Goal: Task Accomplishment & Management: Manage account settings

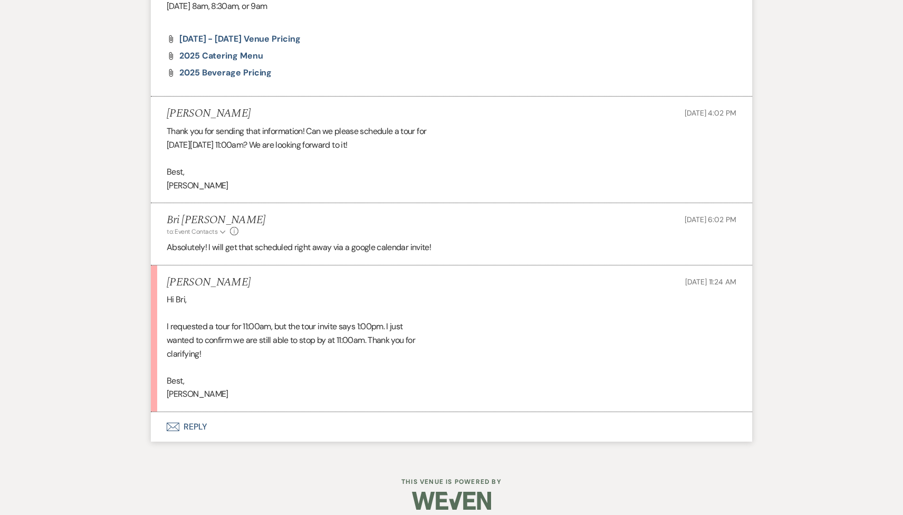
scroll to position [1018, 0]
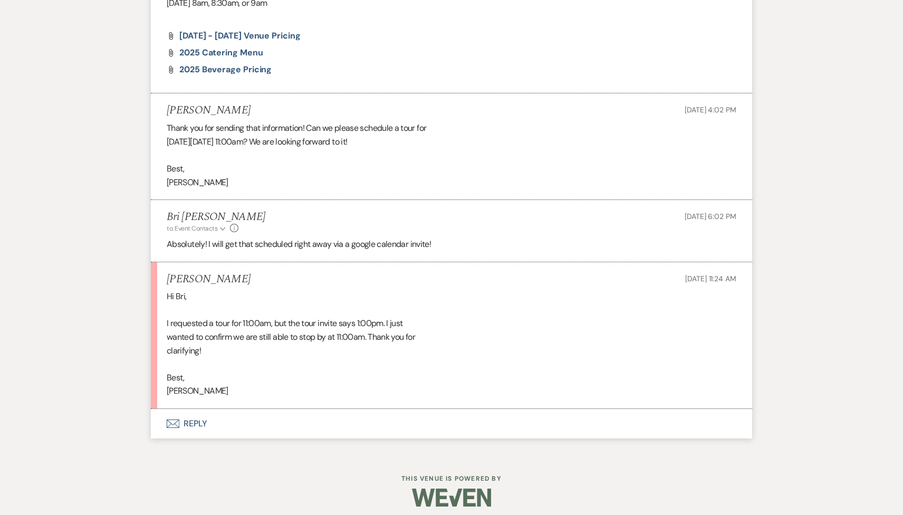
click at [207, 427] on button "Envelope Reply" at bounding box center [451, 424] width 601 height 30
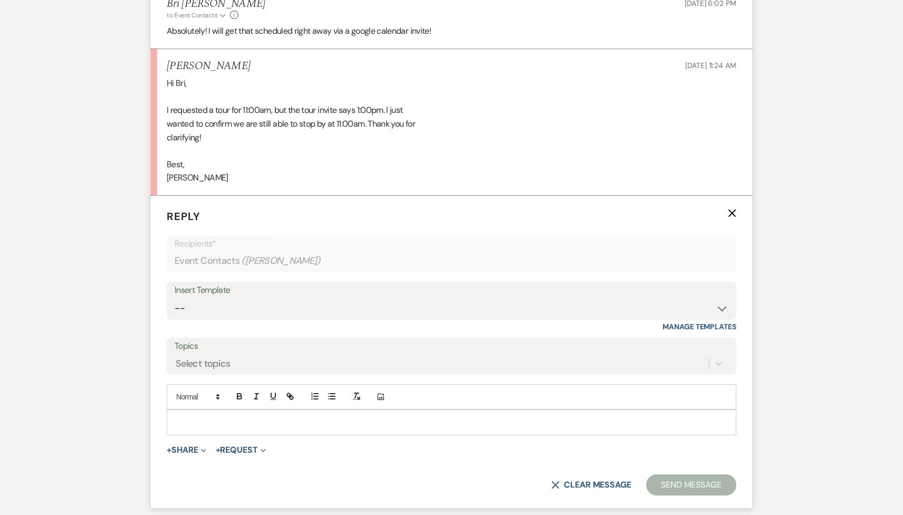
scroll to position [1320, 0]
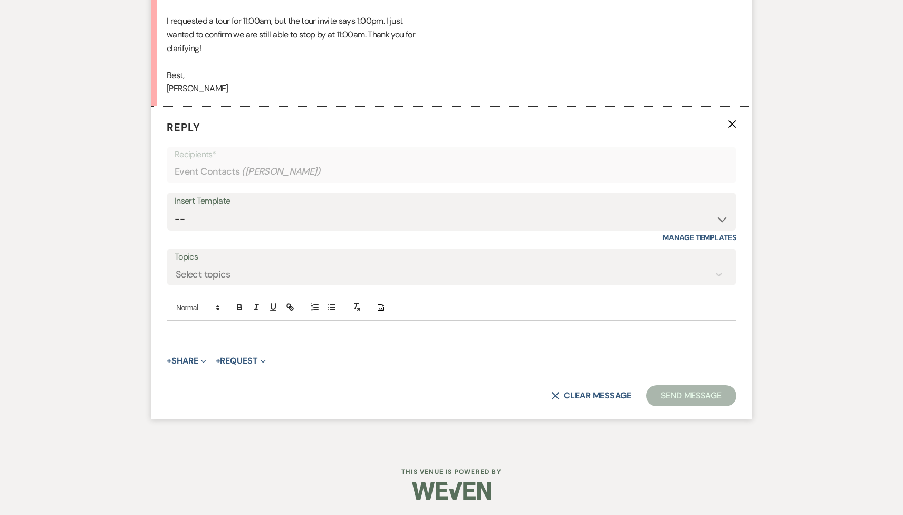
click at [193, 336] on p at bounding box center [451, 333] width 553 height 12
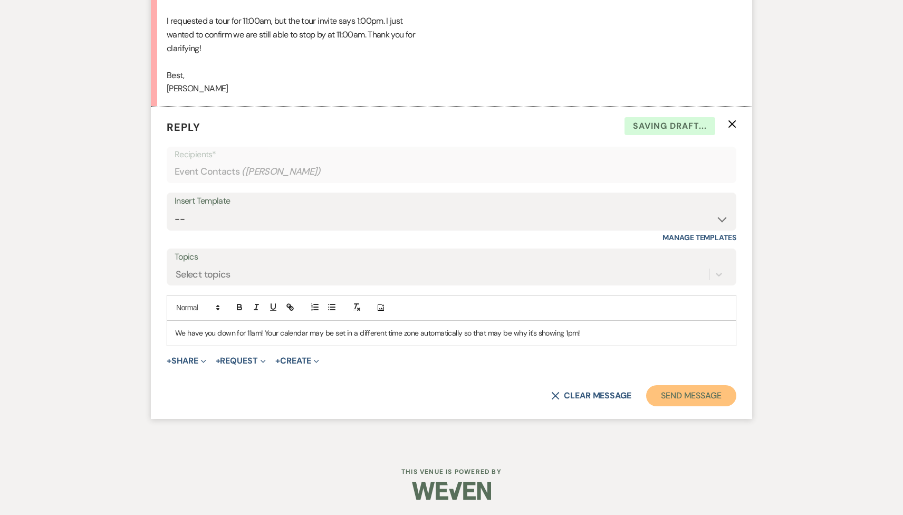
click at [689, 398] on button "Send Message" at bounding box center [691, 395] width 90 height 21
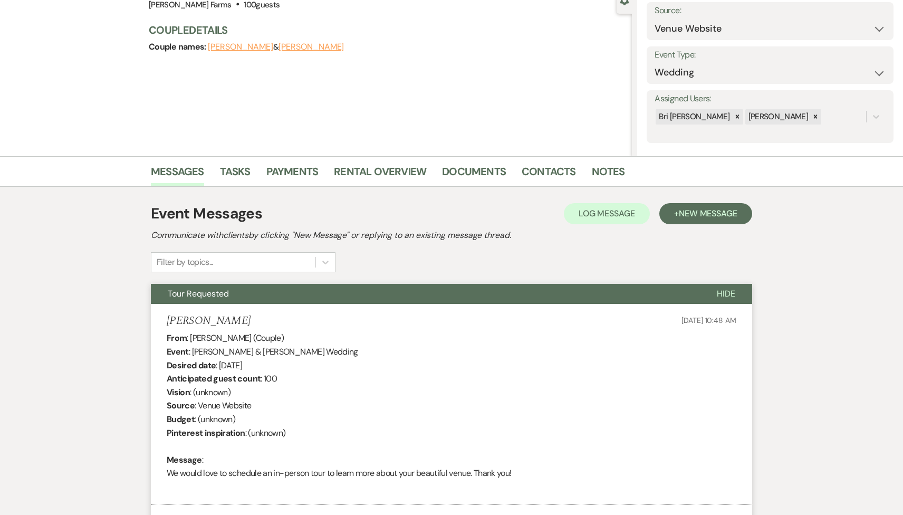
scroll to position [0, 0]
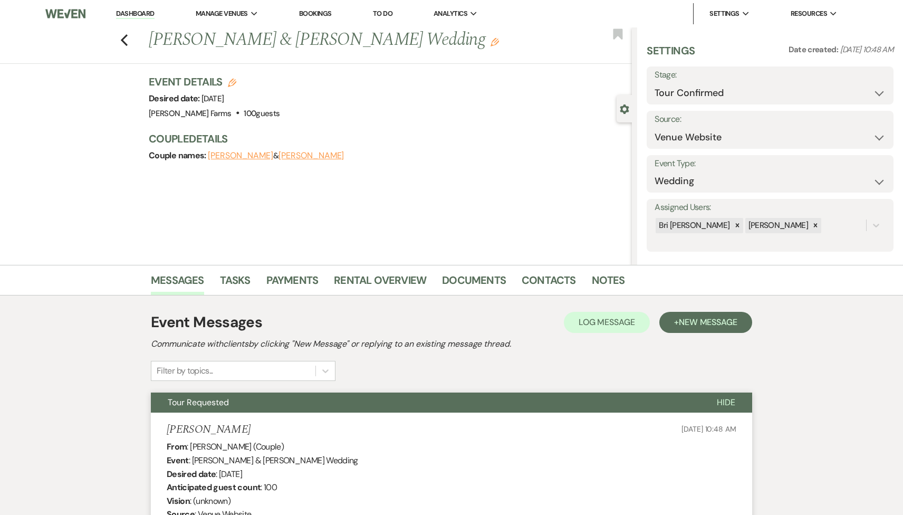
click at [134, 13] on link "Dashboard" at bounding box center [135, 14] width 38 height 10
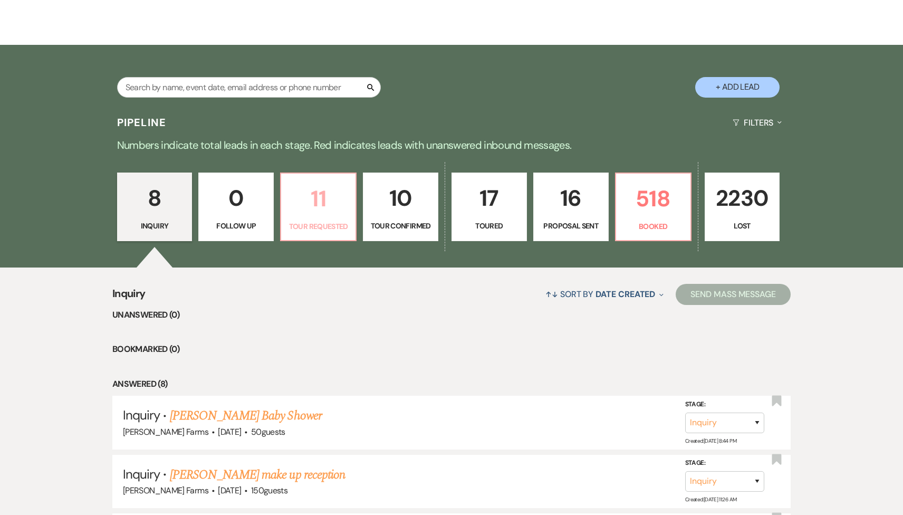
click at [310, 211] on p "11" at bounding box center [318, 198] width 62 height 35
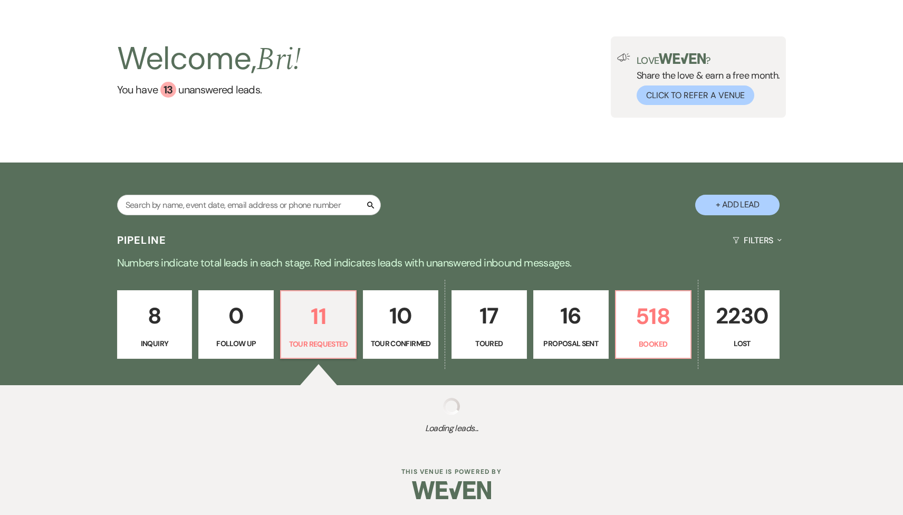
select select "2"
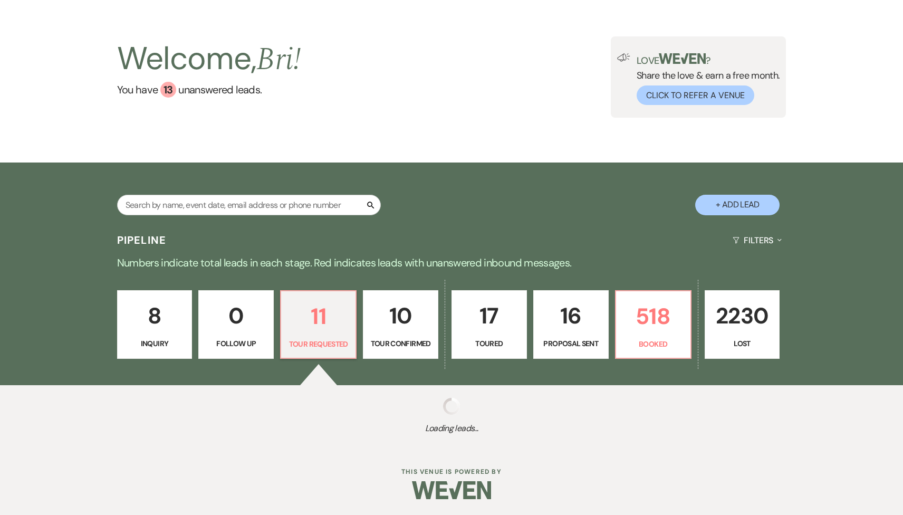
select select "2"
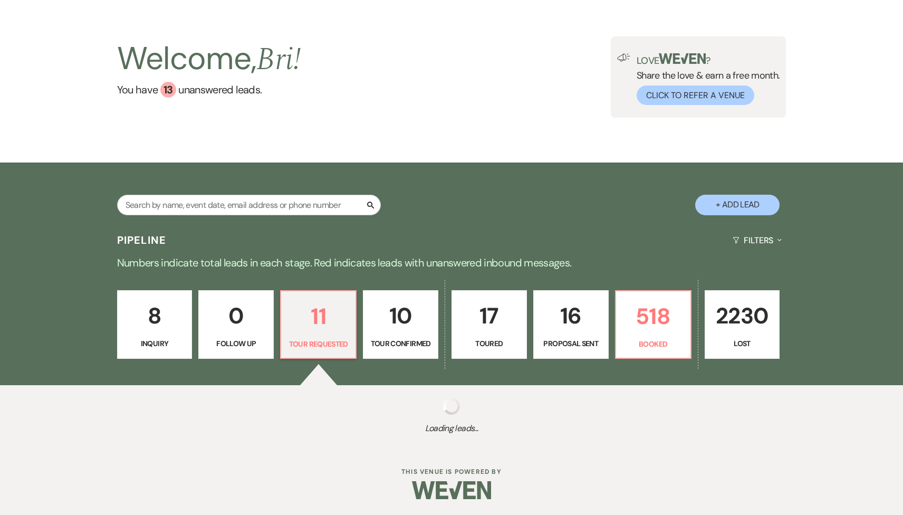
select select "2"
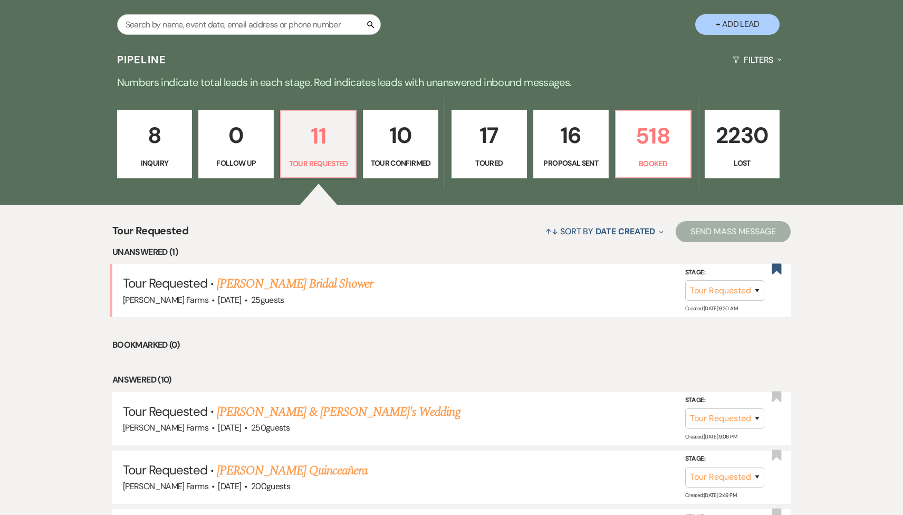
scroll to position [266, 0]
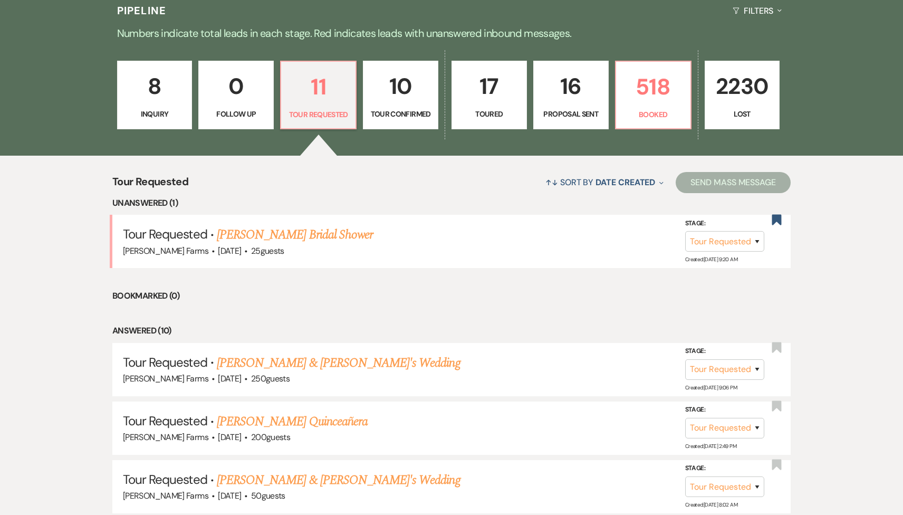
click at [173, 110] on p "Inquiry" at bounding box center [155, 114] width 62 height 12
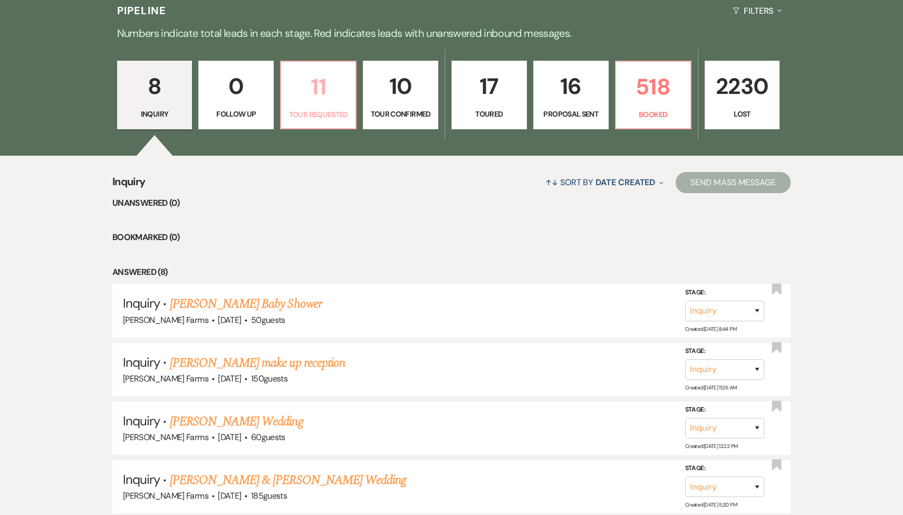
click at [318, 90] on p "11" at bounding box center [318, 86] width 62 height 35
select select "2"
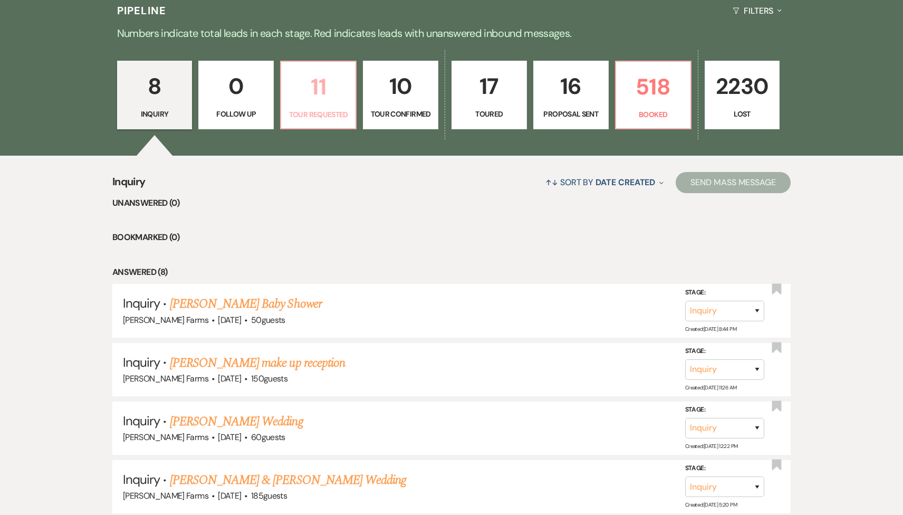
select select "2"
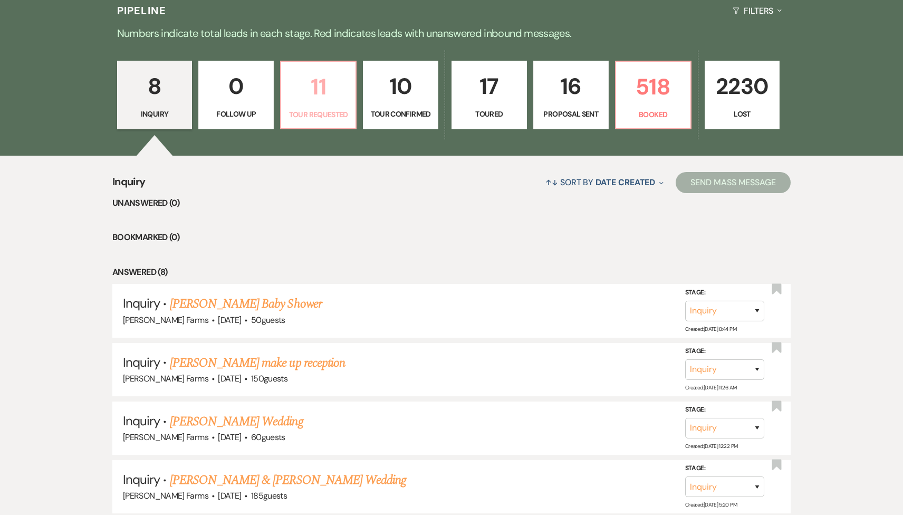
select select "2"
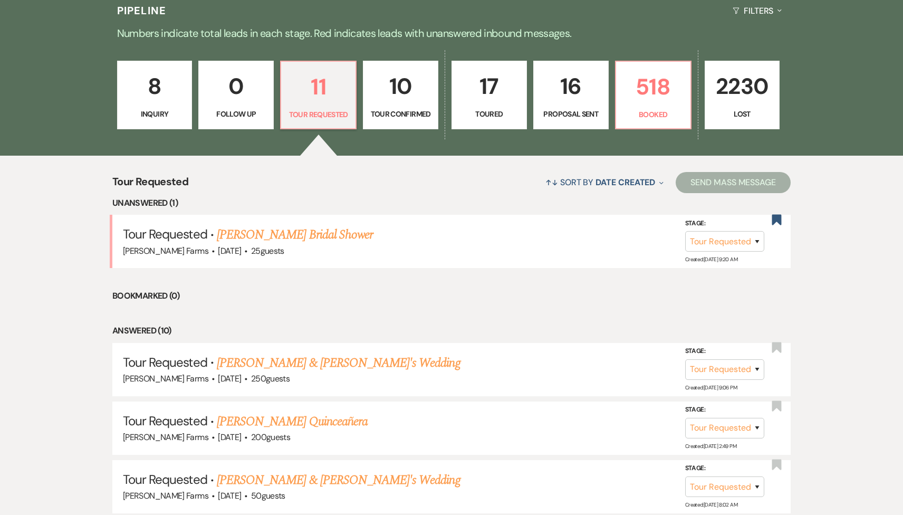
click at [166, 96] on p "8" at bounding box center [155, 86] width 62 height 35
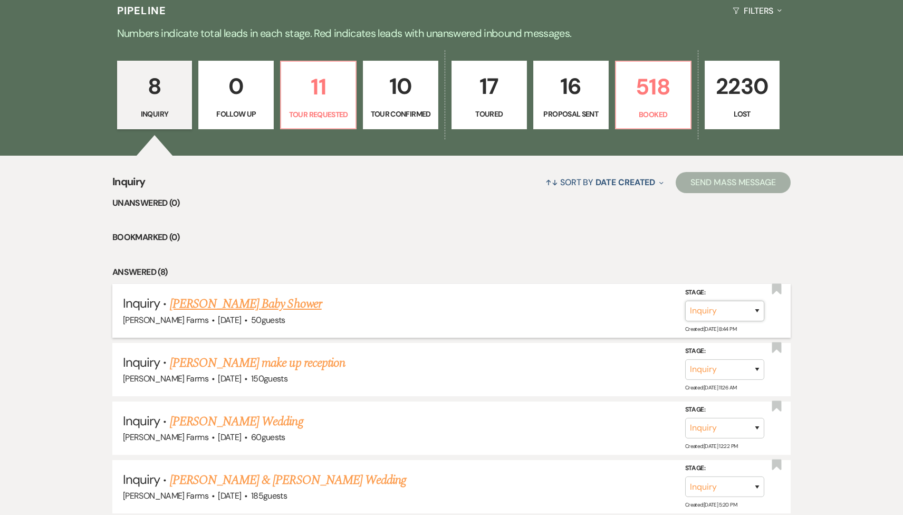
click at [710, 314] on select "Inquiry Follow Up Tour Requested Tour Confirmed Toured Proposal Sent Booked Lost" at bounding box center [724, 310] width 79 height 21
select select "8"
click at [685, 300] on select "Inquiry Follow Up Tour Requested Tour Confirmed Toured Proposal Sent Booked Lost" at bounding box center [724, 310] width 79 height 21
click at [609, 324] on div "Stage: Inquiry Follow Up Tour Requested Tour Confirmed Toured Proposal Sent Boo…" at bounding box center [653, 310] width 244 height 47
click at [598, 311] on select "Booked Elsewhere Budget Date Unavailable No Response Not a Good Match Capacity …" at bounding box center [576, 310] width 91 height 21
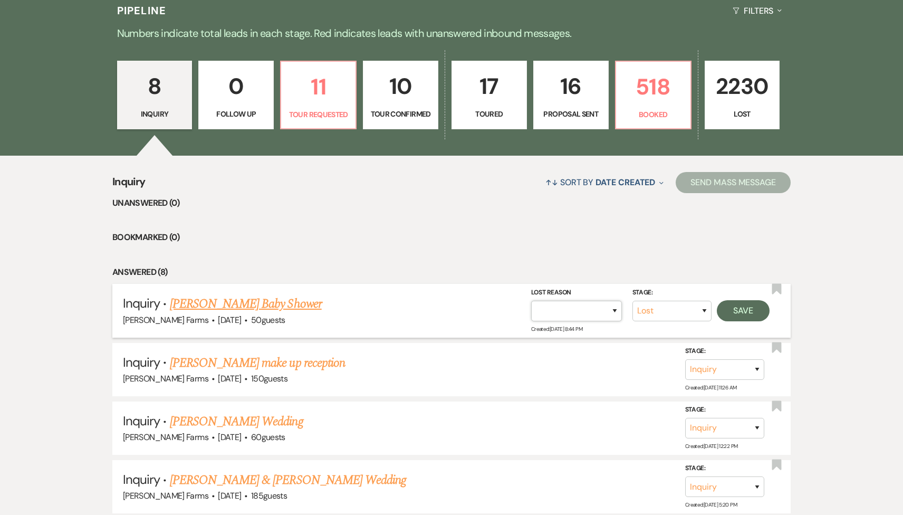
select select "5"
click at [531, 300] on select "Booked Elsewhere Budget Date Unavailable No Response Not a Good Match Capacity …" at bounding box center [576, 310] width 91 height 21
click at [753, 310] on button "Save" at bounding box center [743, 309] width 53 height 21
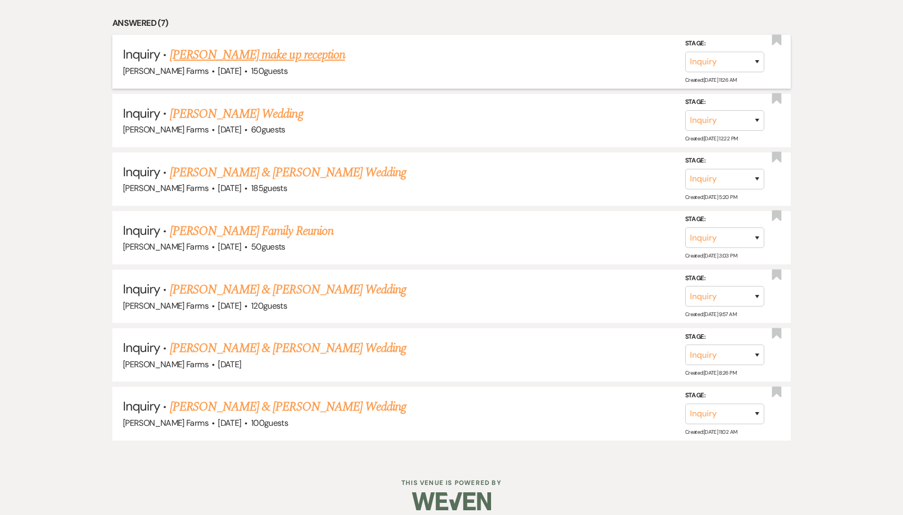
scroll to position [522, 0]
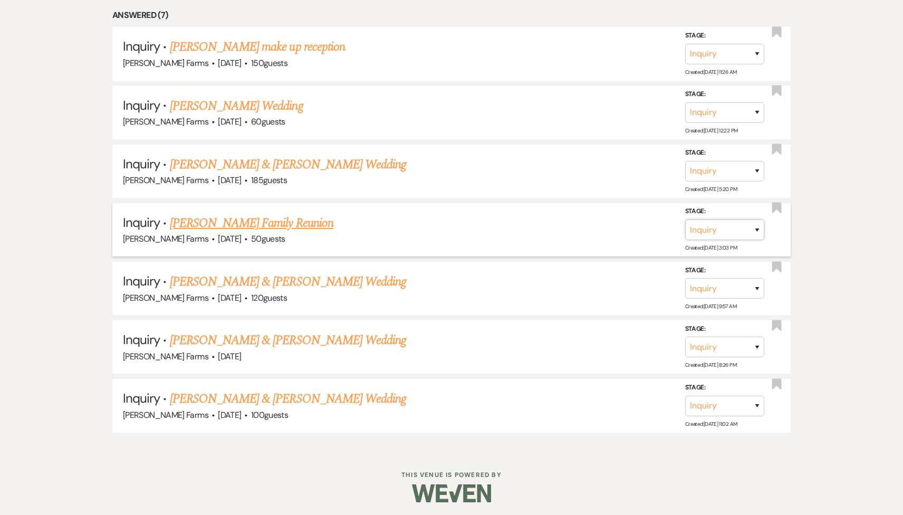
click at [746, 233] on select "Inquiry Follow Up Tour Requested Tour Confirmed Toured Proposal Sent Booked Lost" at bounding box center [724, 229] width 79 height 21
select select "8"
click at [685, 219] on select "Inquiry Follow Up Tour Requested Tour Confirmed Toured Proposal Sent Booked Lost" at bounding box center [724, 229] width 79 height 21
click at [579, 237] on select "Booked Elsewhere Budget Date Unavailable No Response Not a Good Match Capacity …" at bounding box center [576, 229] width 91 height 21
select select "5"
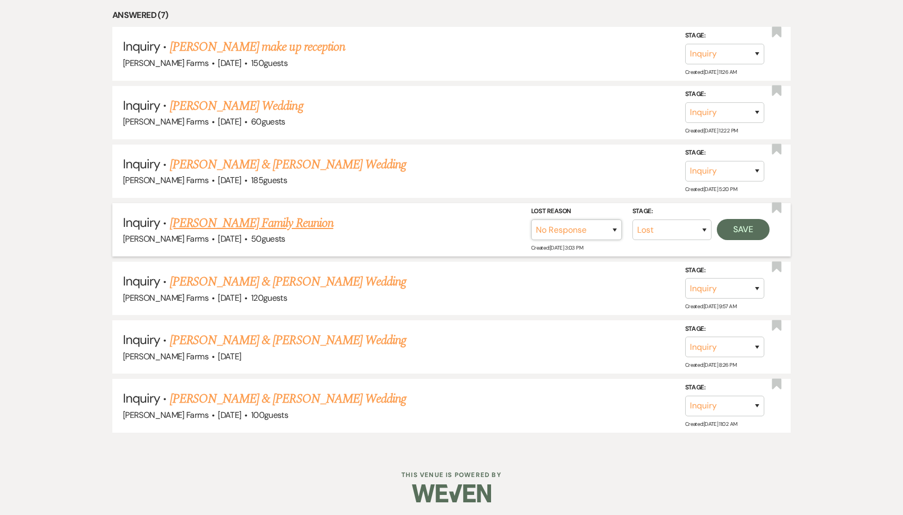
click at [531, 219] on select "Booked Elsewhere Budget Date Unavailable No Response Not a Good Match Capacity …" at bounding box center [576, 229] width 91 height 21
click at [745, 224] on button "Save" at bounding box center [743, 229] width 53 height 21
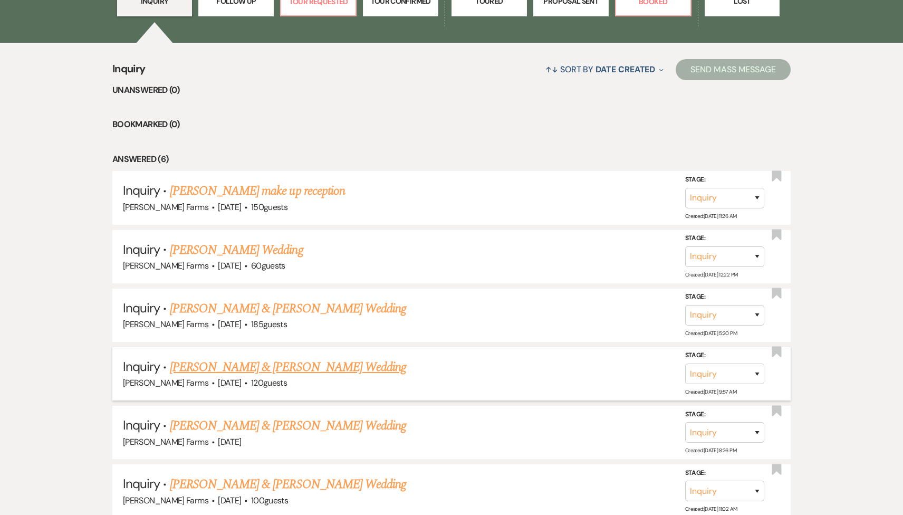
scroll to position [320, 0]
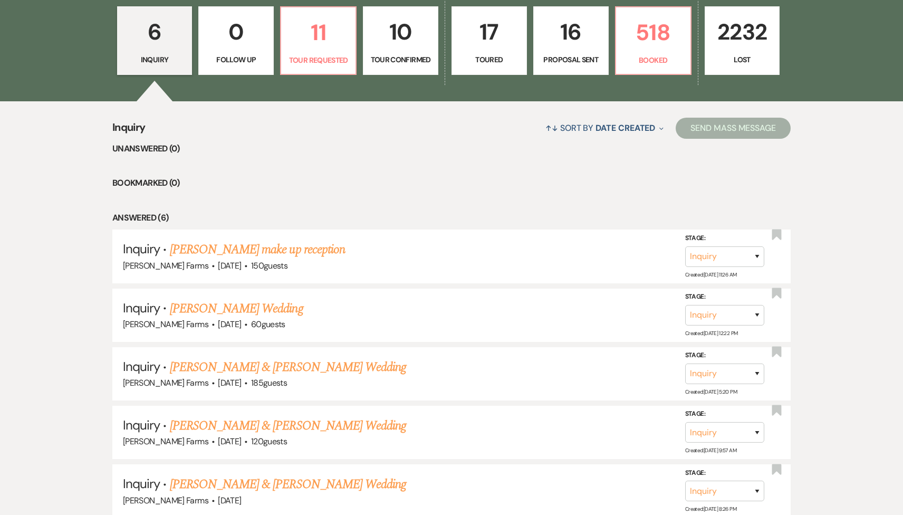
click at [296, 79] on div "6 Inquiry 0 Follow Up 11 Tour Requested 10 Tour Confirmed 17 Toured 16 Proposal…" at bounding box center [451, 48] width 759 height 108
click at [300, 59] on p "Tour Requested" at bounding box center [318, 60] width 62 height 12
select select "2"
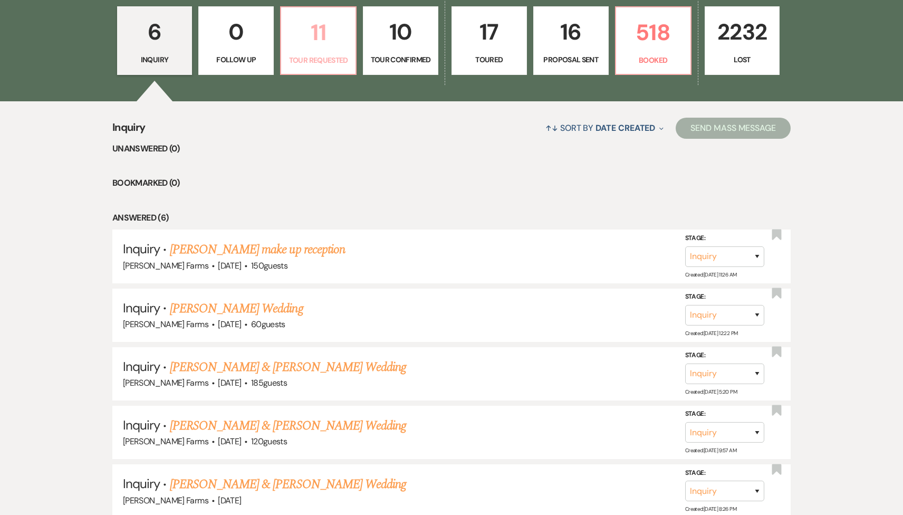
select select "2"
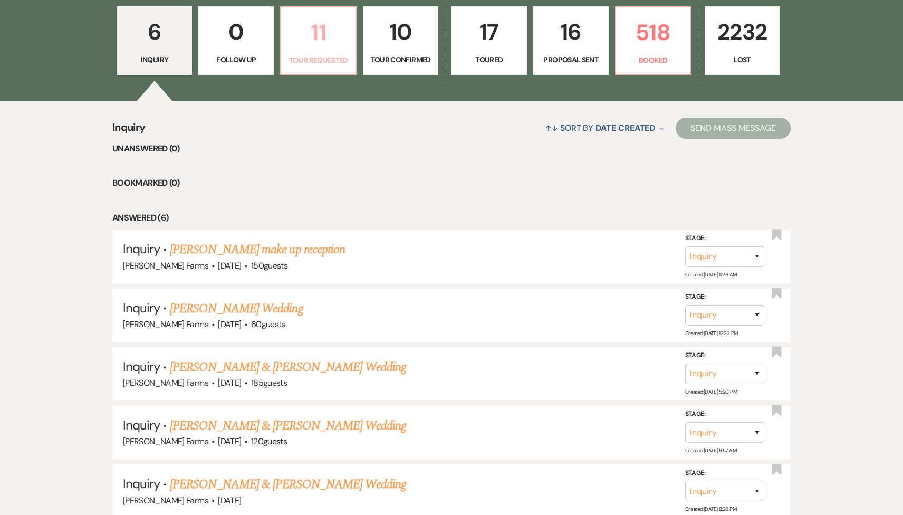
select select "2"
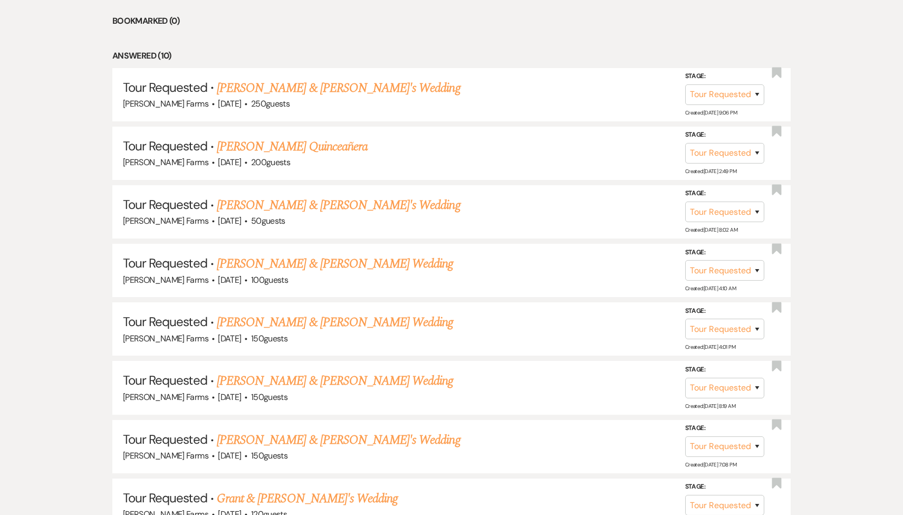
scroll to position [554, 0]
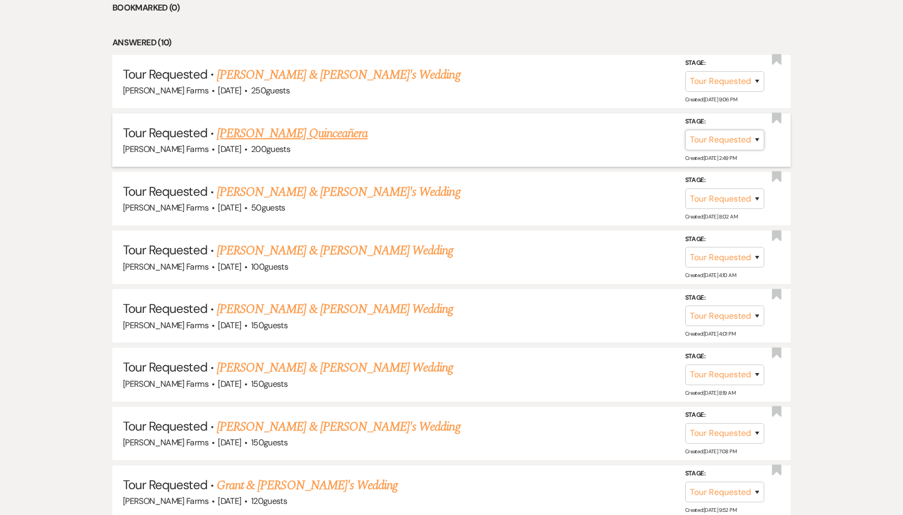
click at [723, 137] on select "Inquiry Follow Up Tour Requested Tour Confirmed Toured Proposal Sent Booked Lost" at bounding box center [724, 140] width 79 height 21
select select "8"
click at [685, 130] on select "Inquiry Follow Up Tour Requested Tour Confirmed Toured Proposal Sent Booked Lost" at bounding box center [724, 140] width 79 height 21
select select "5"
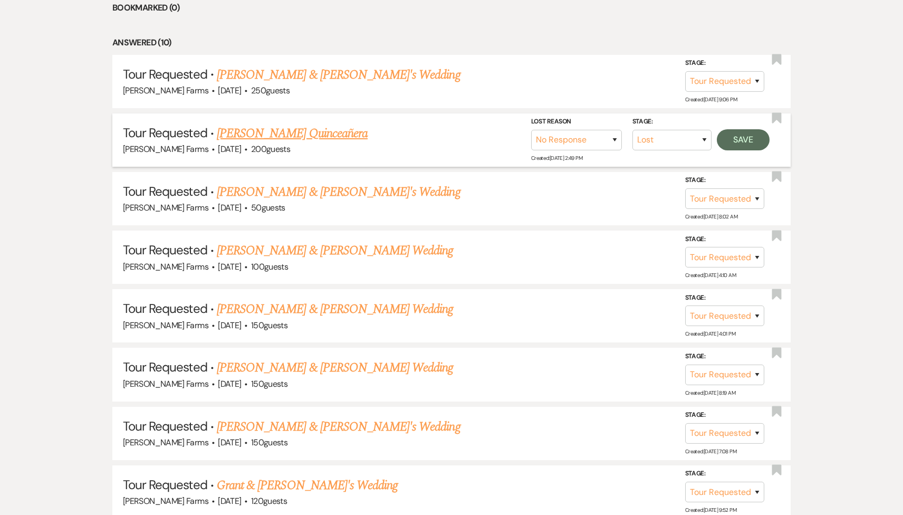
click at [531, 130] on select "Booked Elsewhere Budget Date Unavailable No Response Not a Good Match Capacity …" at bounding box center [576, 140] width 91 height 21
click at [735, 142] on button "Save" at bounding box center [743, 139] width 53 height 21
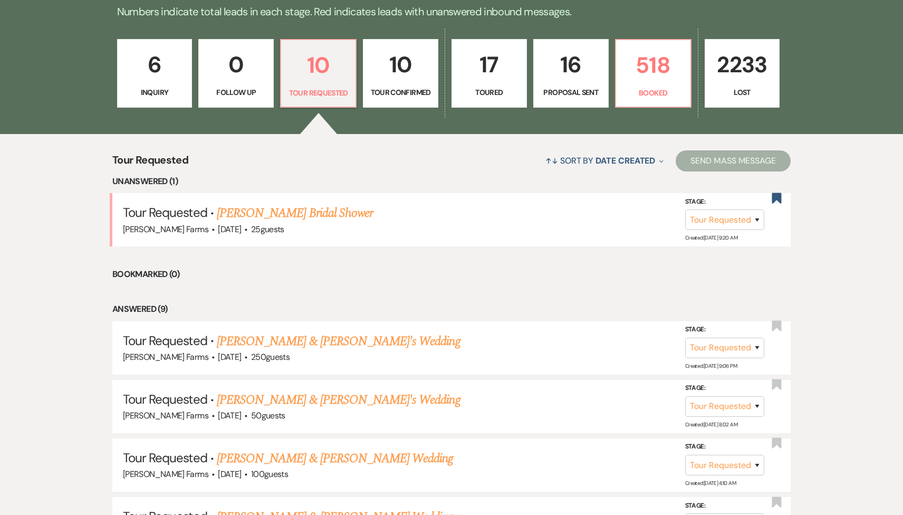
click at [402, 74] on p "10" at bounding box center [401, 64] width 62 height 35
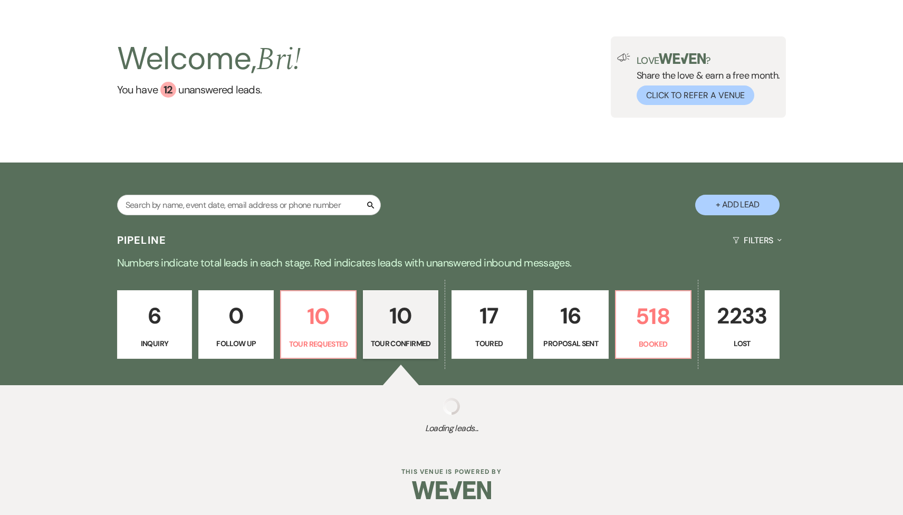
scroll to position [287, 0]
select select "4"
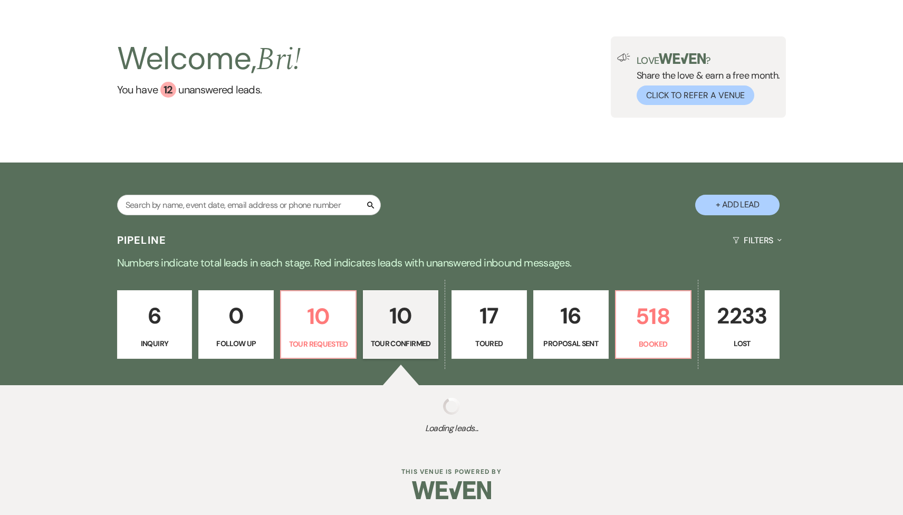
select select "4"
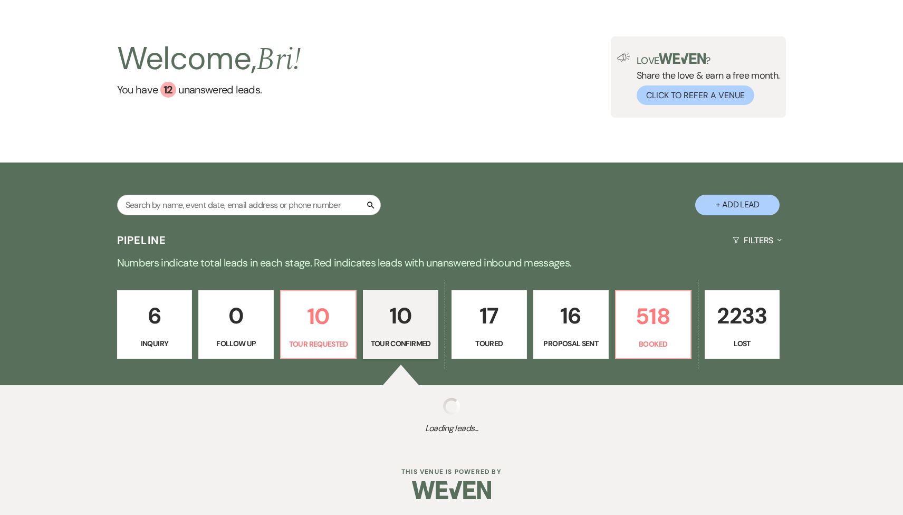
select select "4"
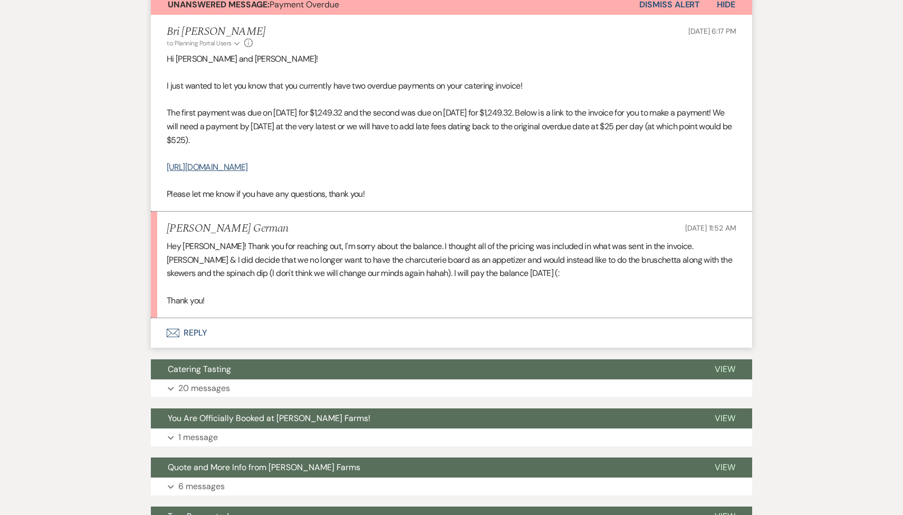
click at [276, 337] on button "Envelope Reply" at bounding box center [451, 333] width 601 height 30
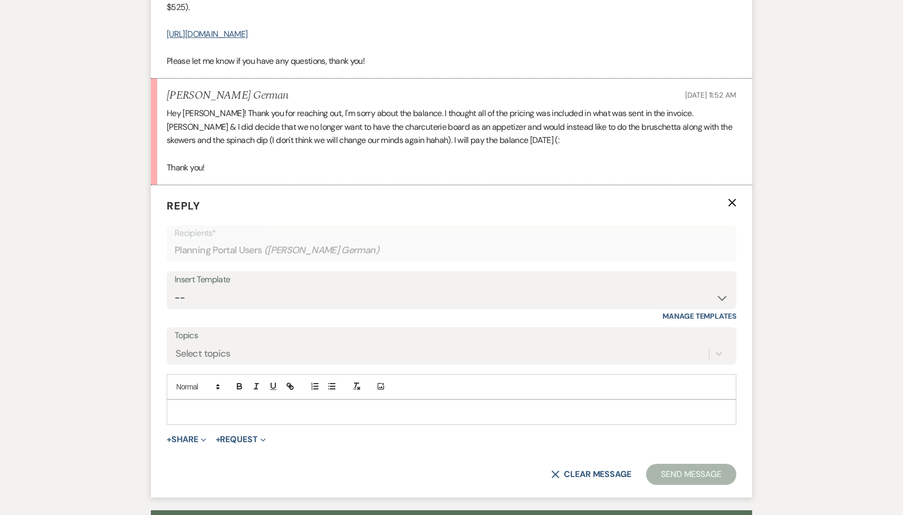
scroll to position [439, 0]
click at [235, 414] on p at bounding box center [451, 411] width 553 height 12
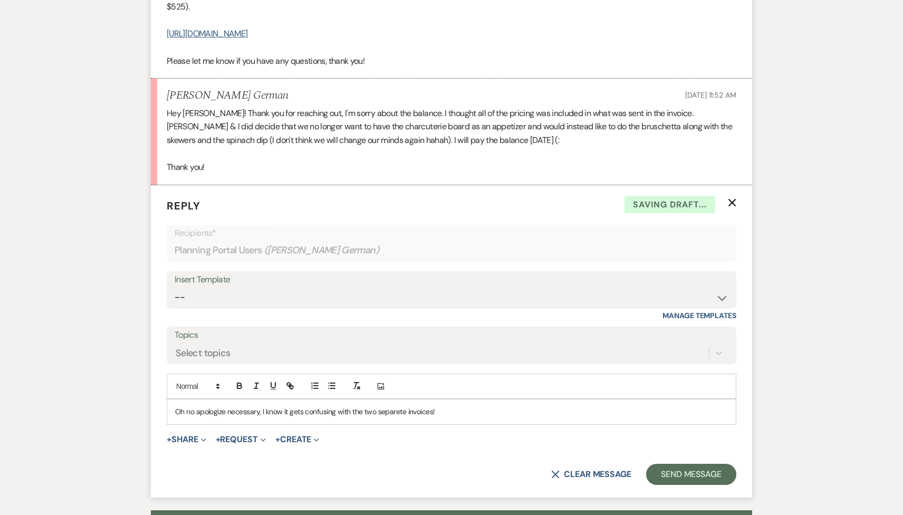
click at [385, 413] on p "Oh no apologize necessary, I know it gets confusing with the two separete invoi…" at bounding box center [451, 411] width 553 height 12
click at [442, 413] on p "Oh no apologize necessary, I know it gets confusing with the two separate invoi…" at bounding box center [451, 411] width 553 height 12
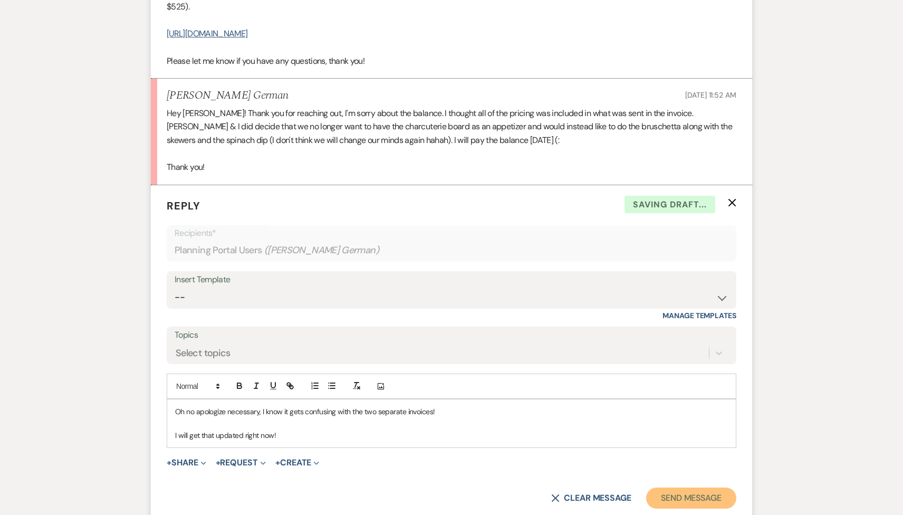
click at [694, 492] on button "Send Message" at bounding box center [691, 497] width 90 height 21
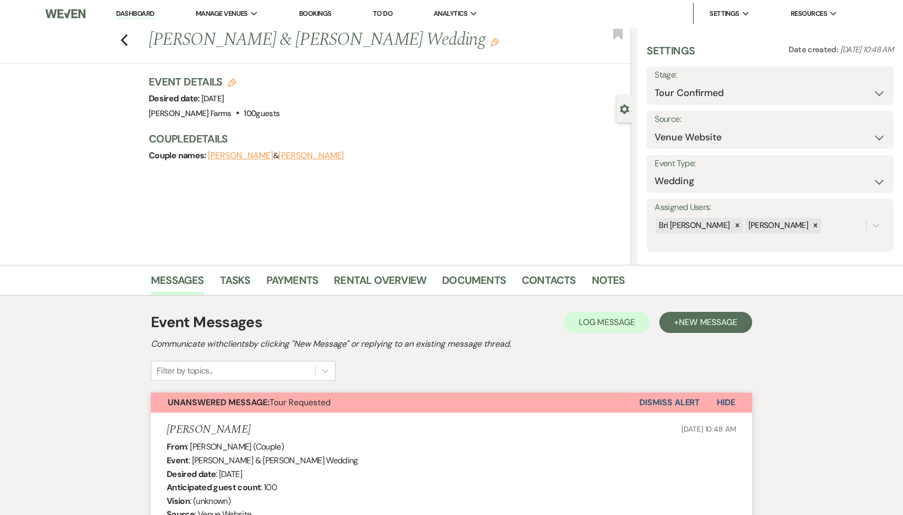
click at [654, 404] on button "Dismiss Alert" at bounding box center [669, 402] width 61 height 20
